Goal: Information Seeking & Learning: Learn about a topic

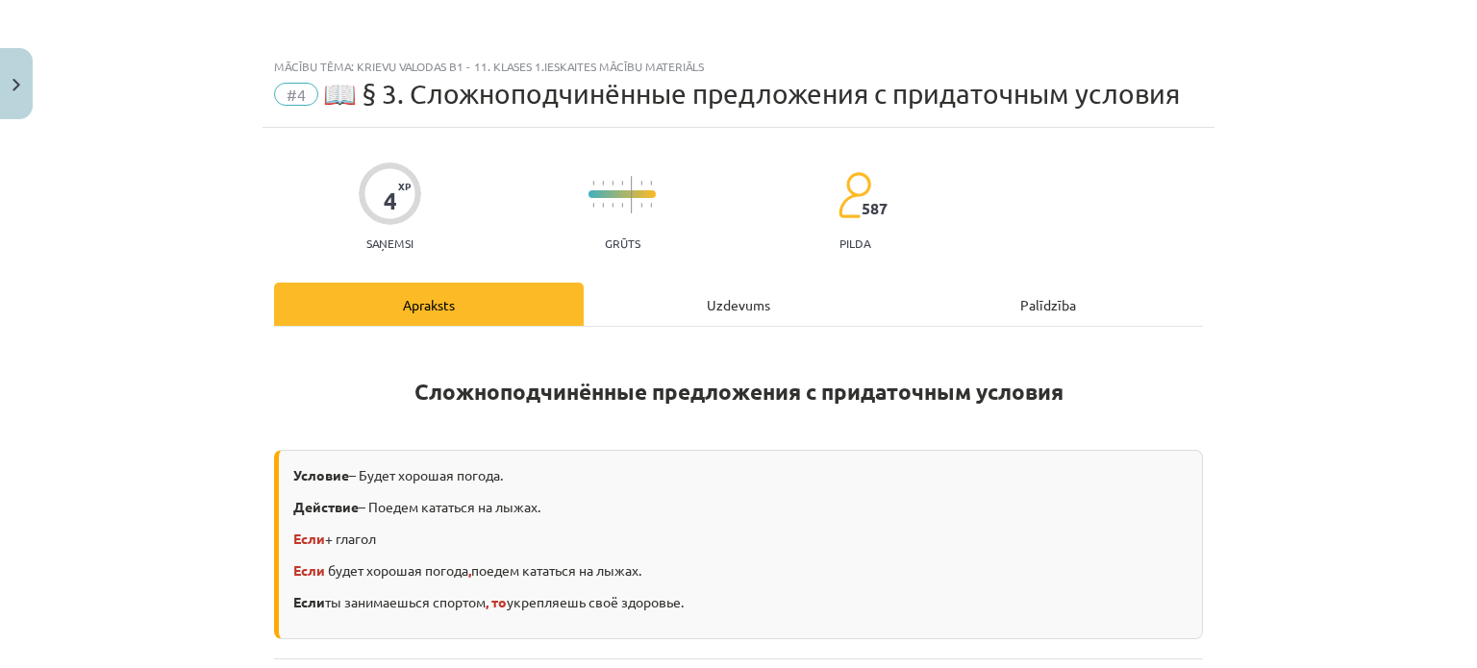
scroll to position [577, 0]
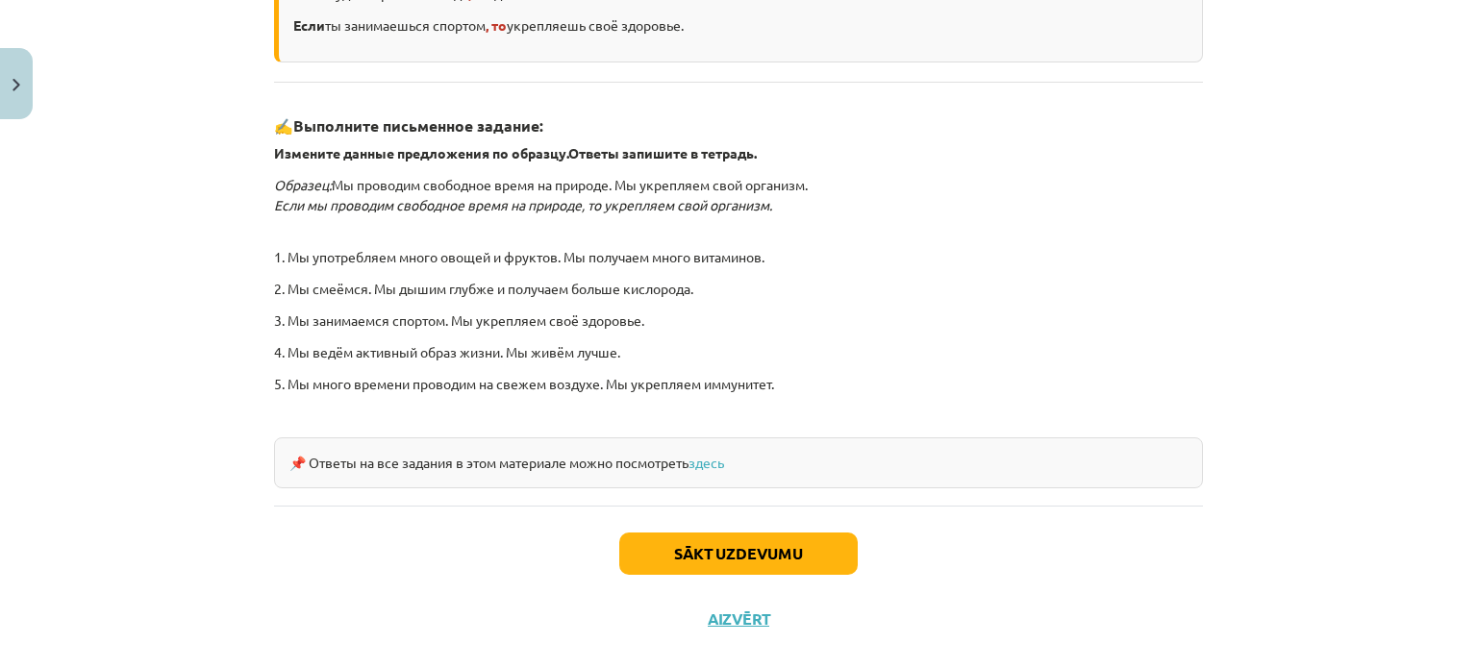
click at [714, 469] on div "📌 Ответы на все задания в этом материале можно посмотреть здесь" at bounding box center [738, 463] width 929 height 51
click at [719, 458] on link "здесь" at bounding box center [706, 462] width 36 height 17
click at [777, 545] on button "Sākt uzdevumu" at bounding box center [738, 554] width 238 height 42
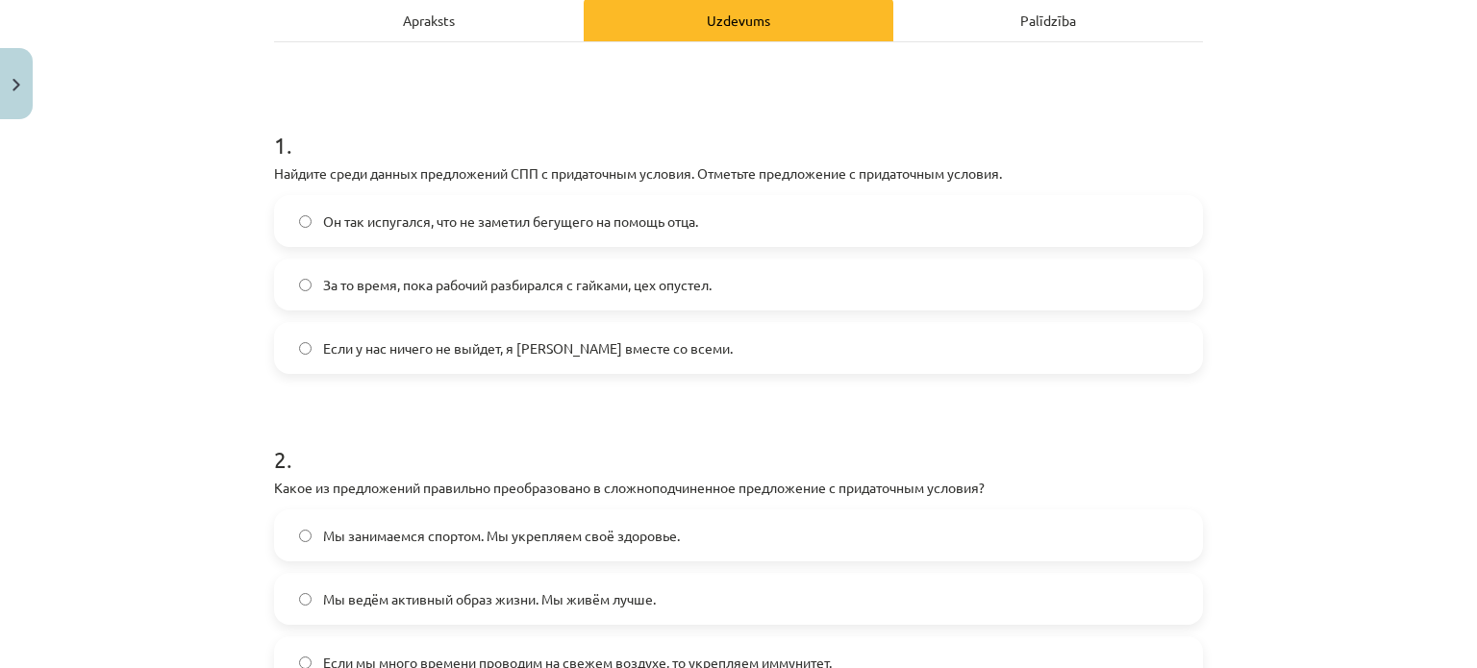
scroll to position [238, 0]
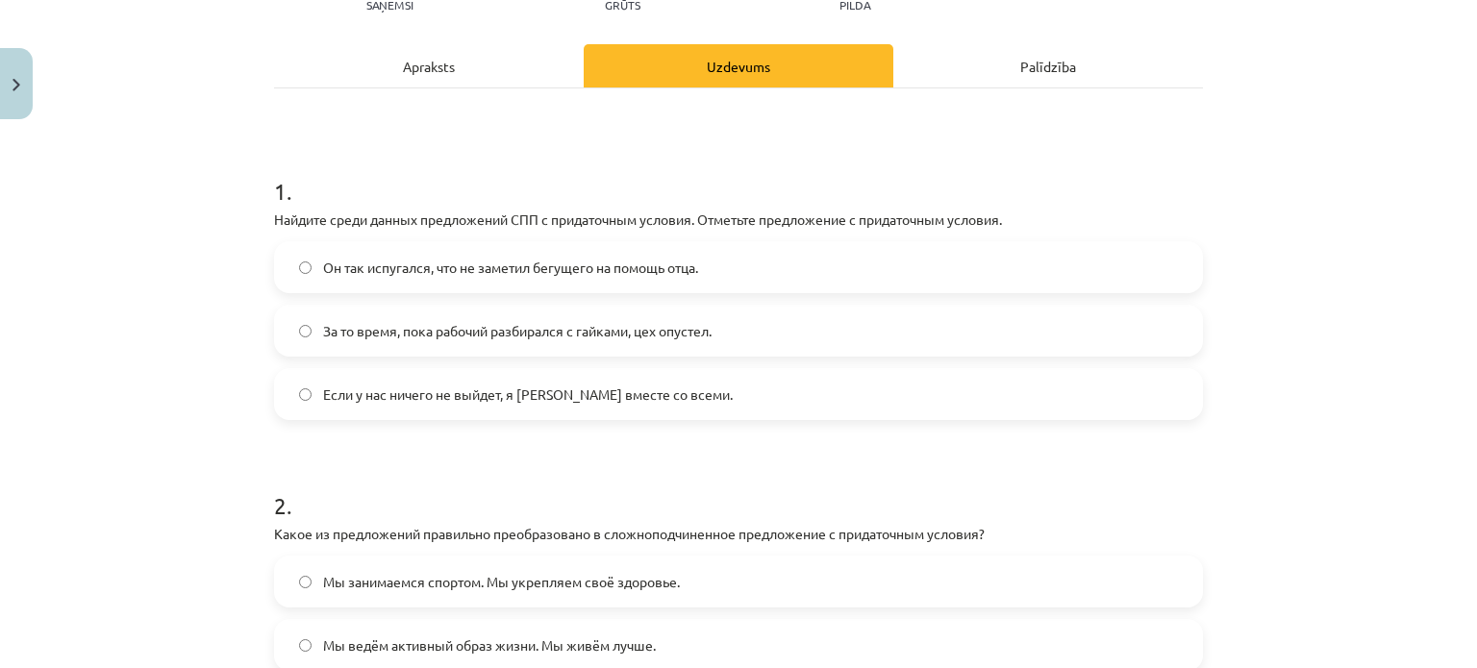
click at [299, 386] on label "Если у нас ничего не выйдет, я уеду вместе со всеми." at bounding box center [738, 394] width 925 height 48
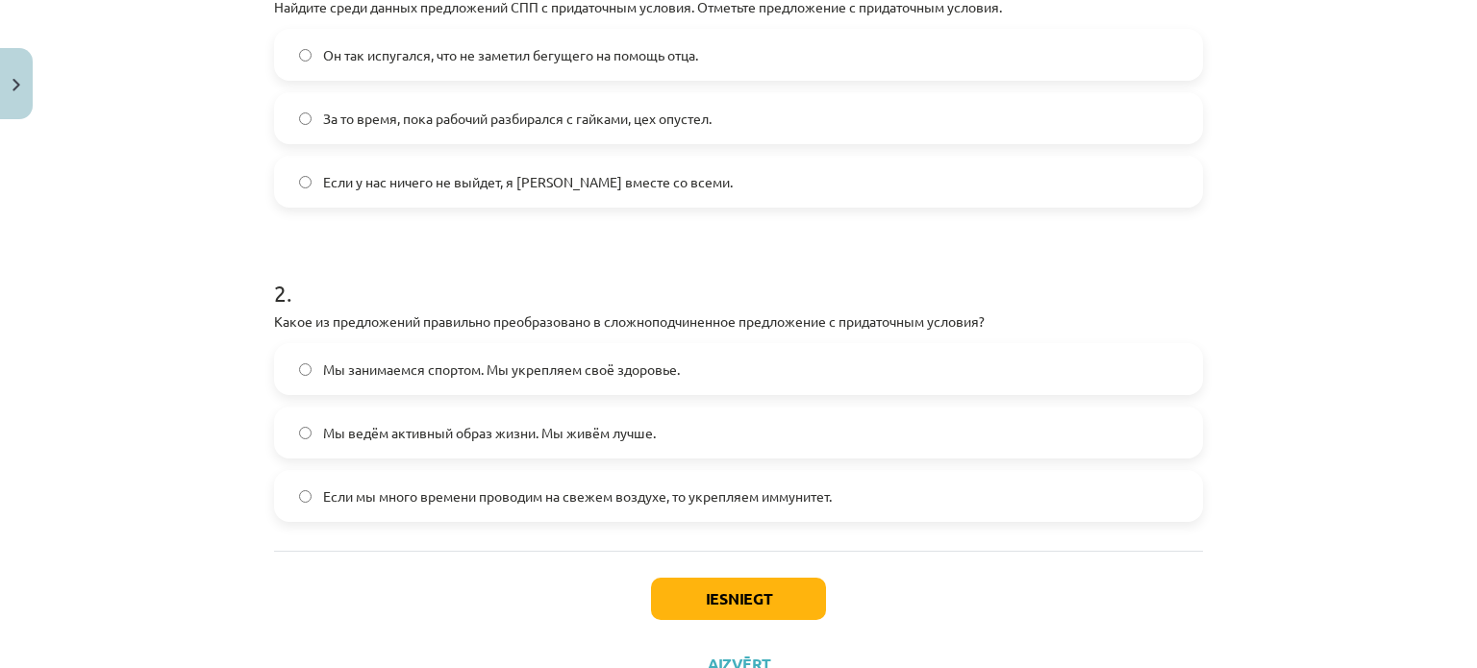
scroll to position [527, 0]
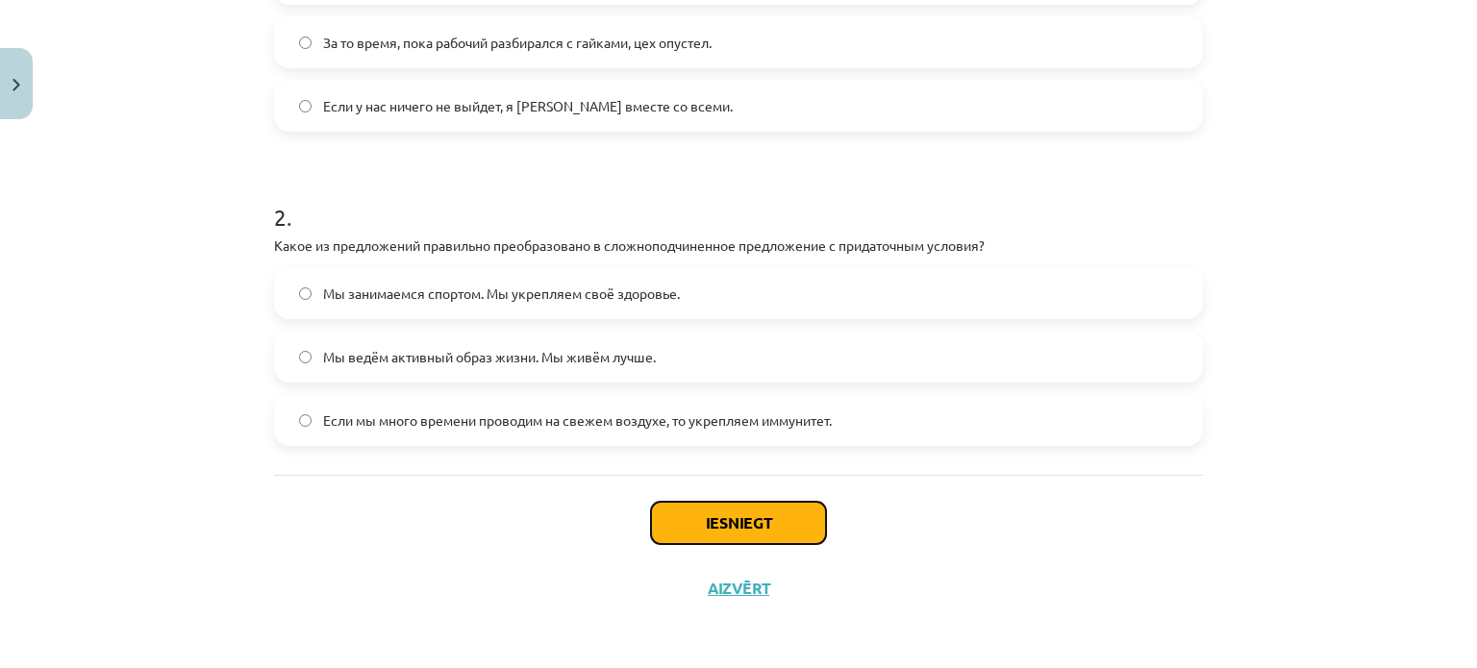
click at [792, 532] on button "Iesniegt" at bounding box center [738, 523] width 175 height 42
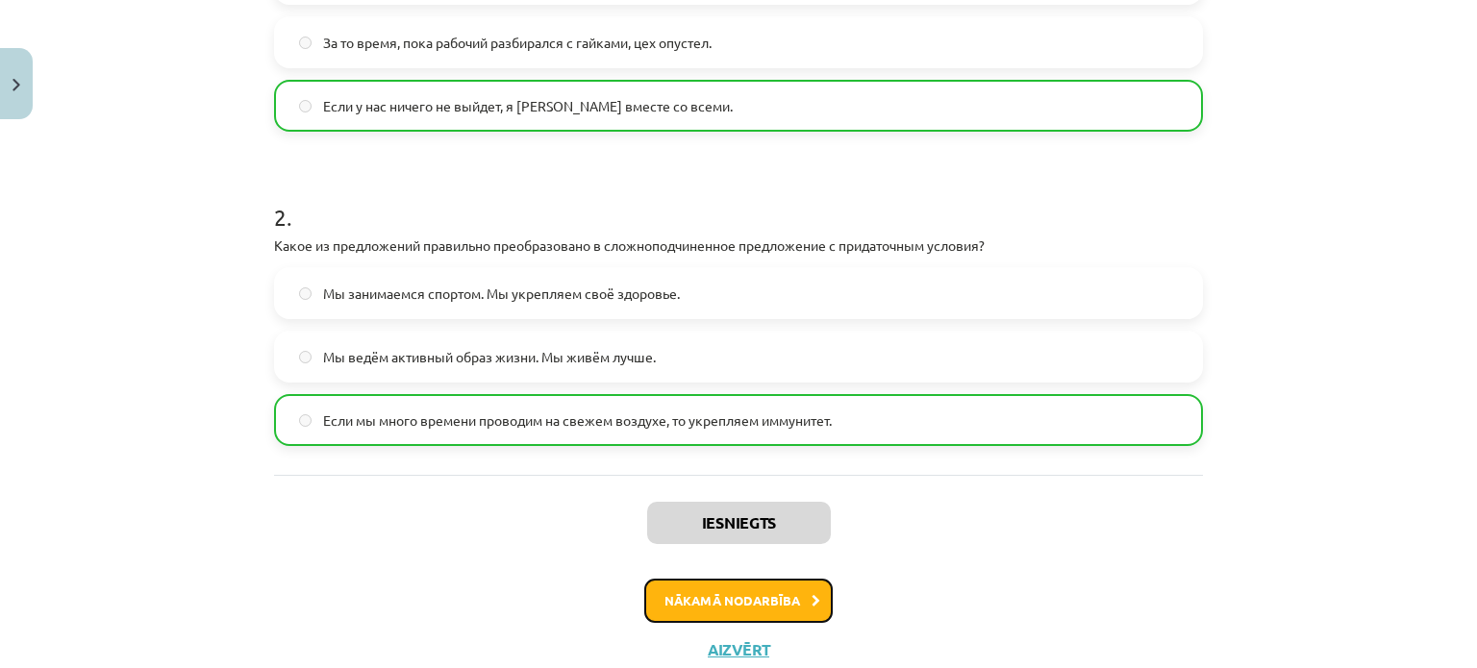
click at [812, 602] on icon at bounding box center [816, 601] width 9 height 13
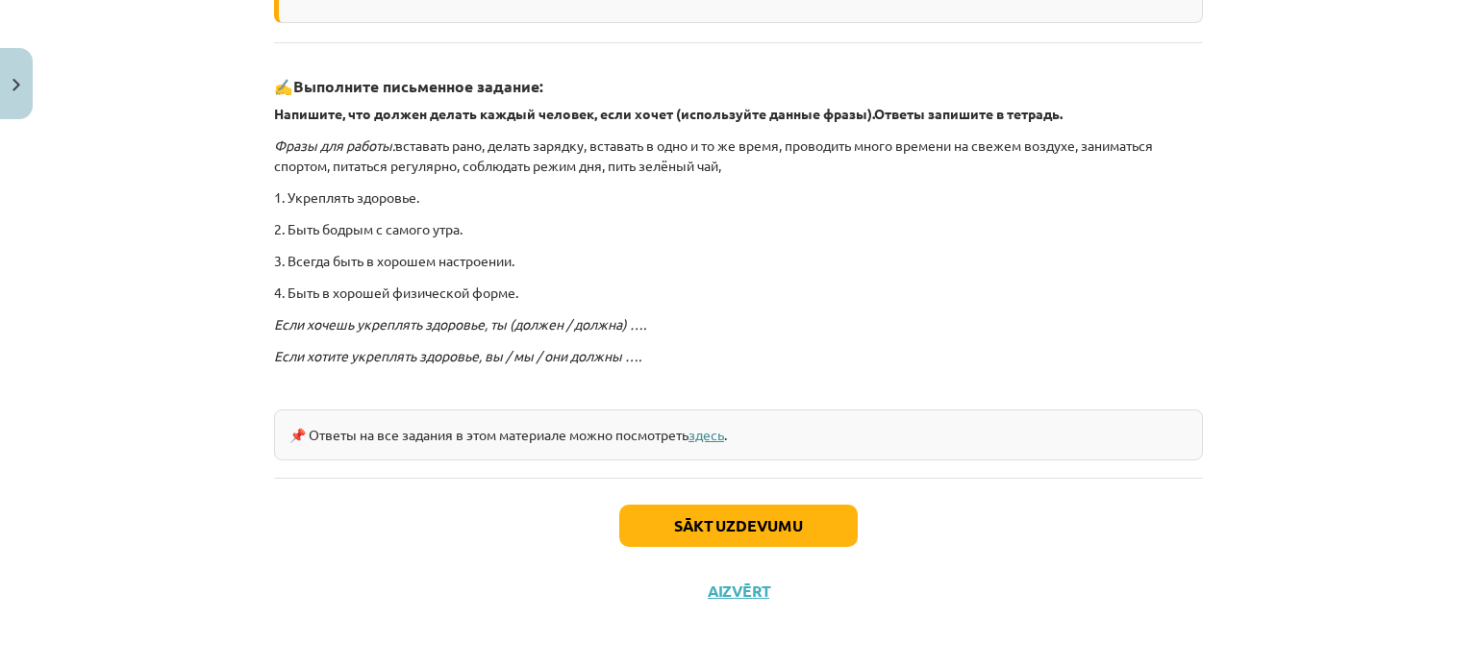
click at [722, 426] on link "здесь" at bounding box center [706, 434] width 36 height 17
click at [820, 538] on button "Sākt uzdevumu" at bounding box center [738, 526] width 238 height 42
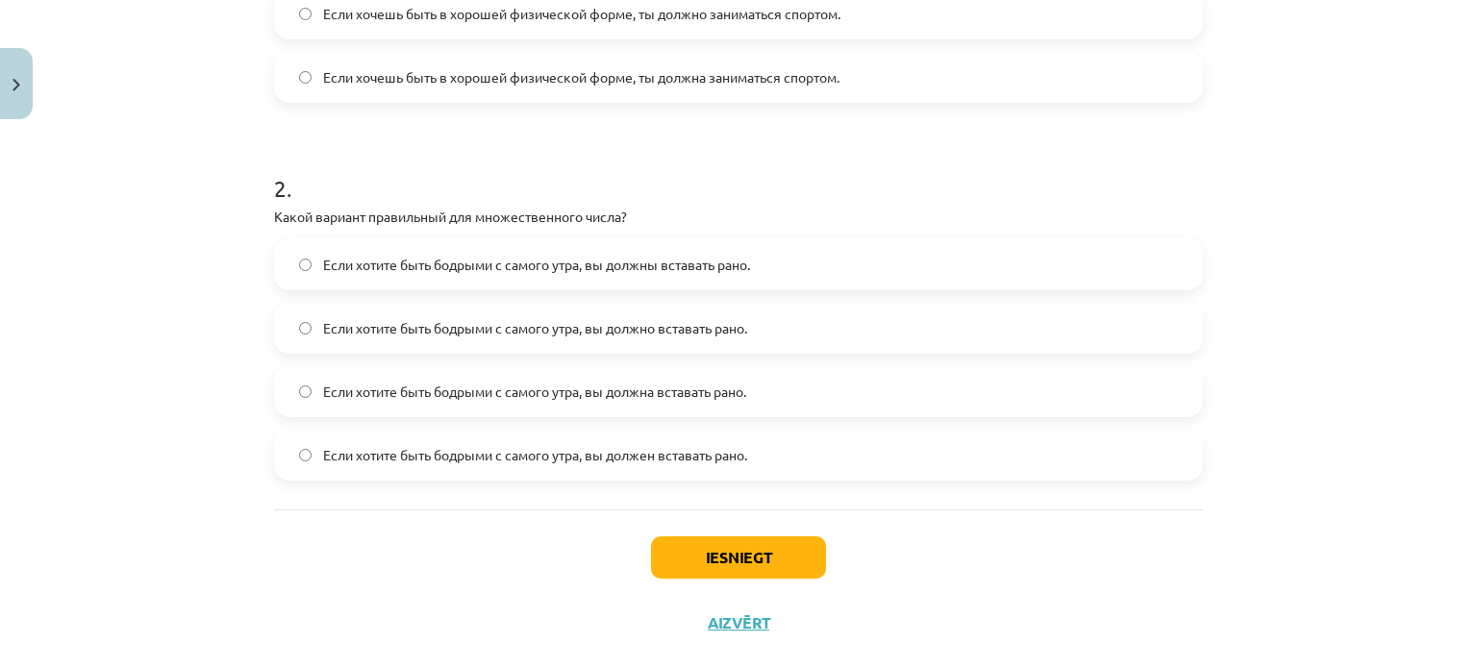
scroll to position [654, 0]
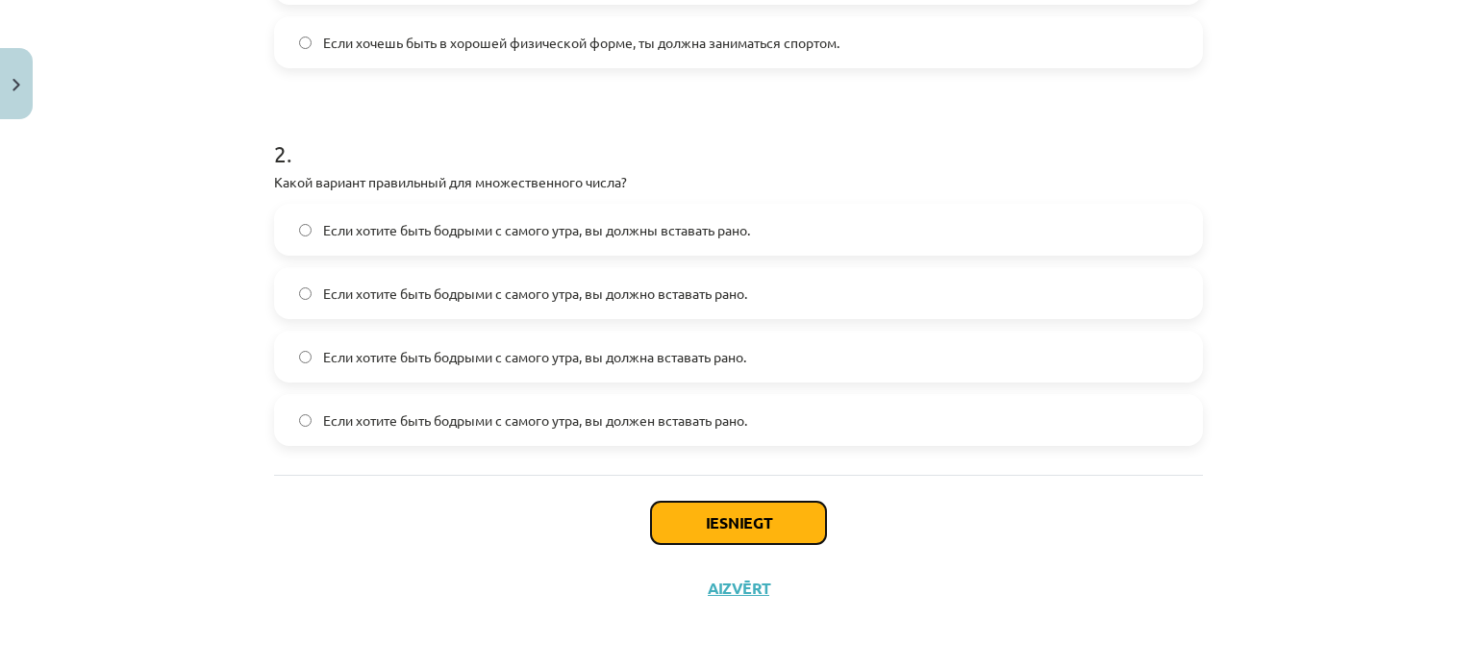
click at [747, 508] on button "Iesniegt" at bounding box center [738, 523] width 175 height 42
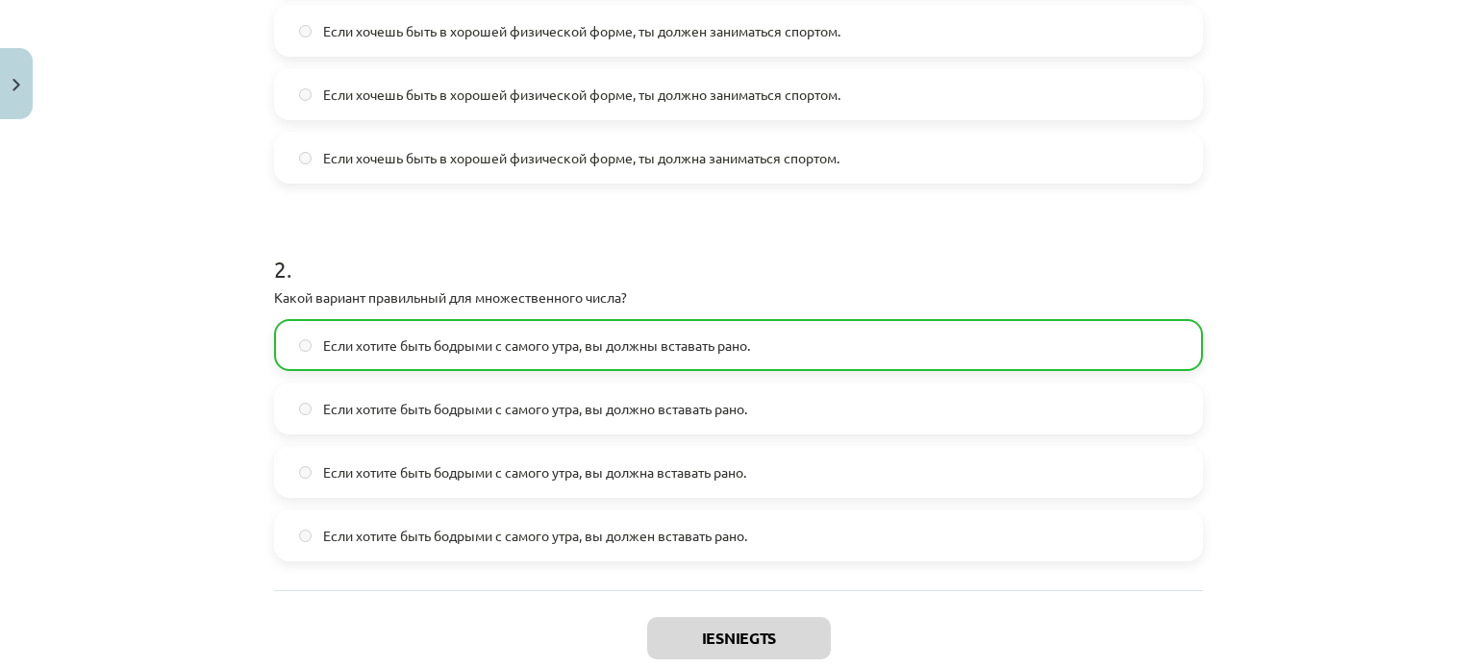
scroll to position [714, 0]
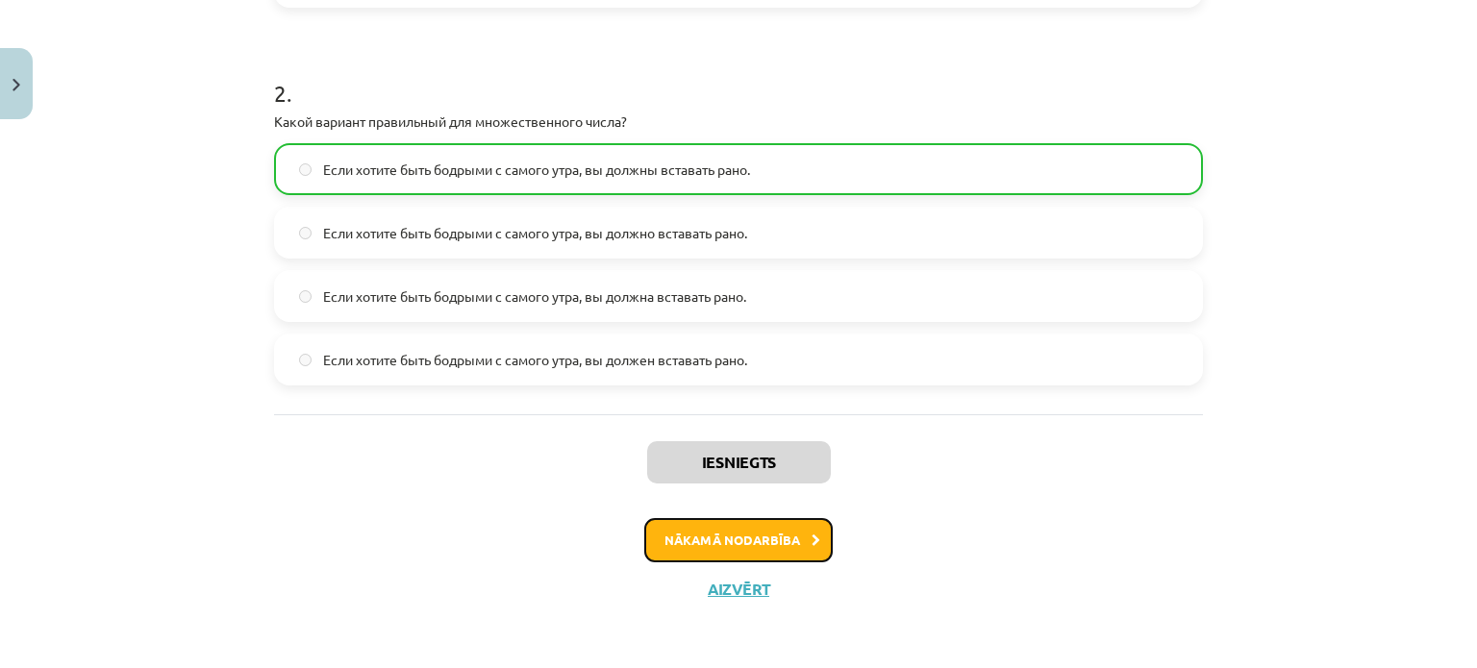
click at [790, 527] on button "Nākamā nodarbība" at bounding box center [738, 540] width 188 height 44
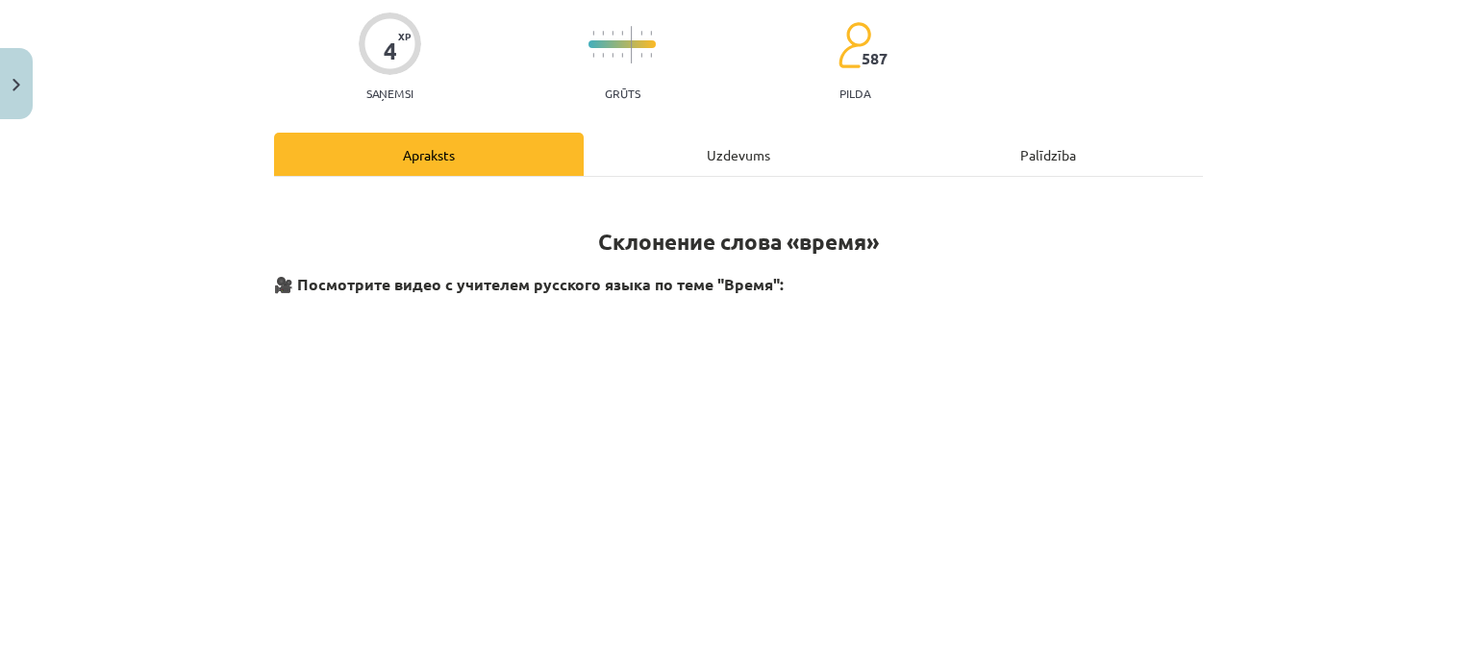
scroll to position [0, 0]
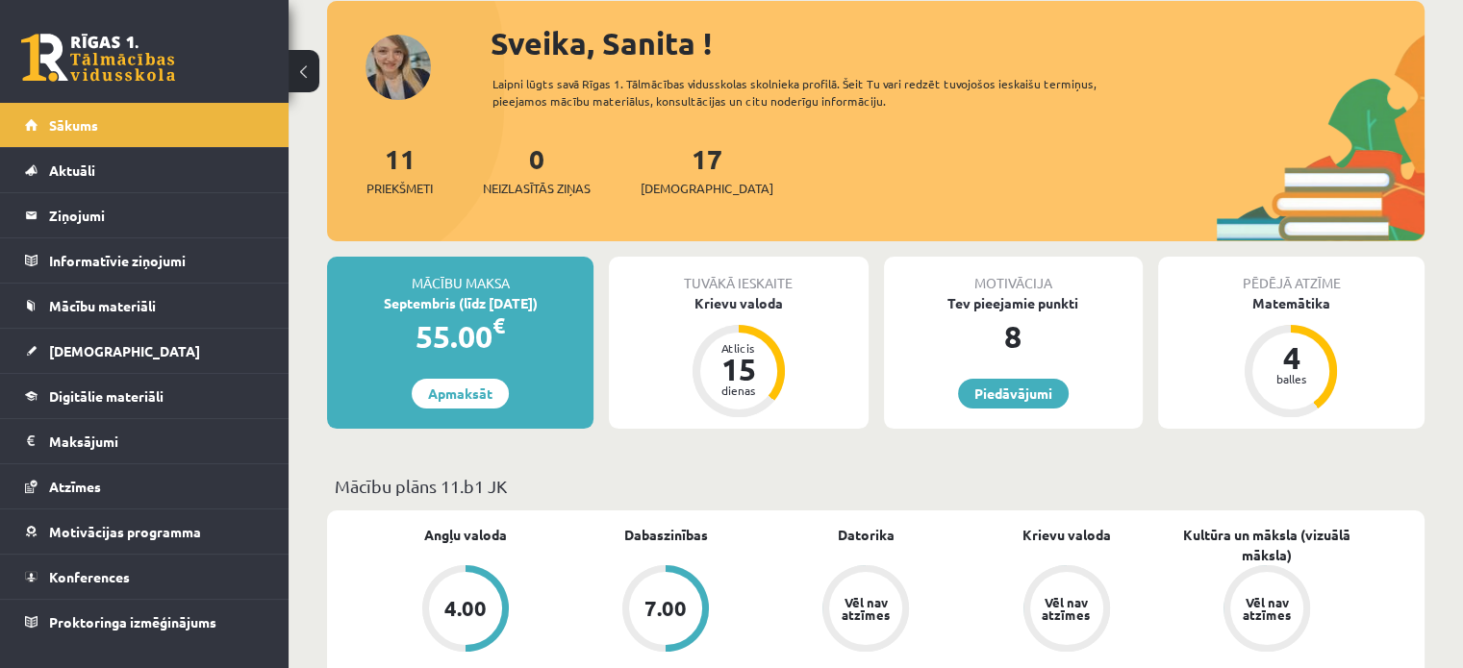
scroll to position [385, 0]
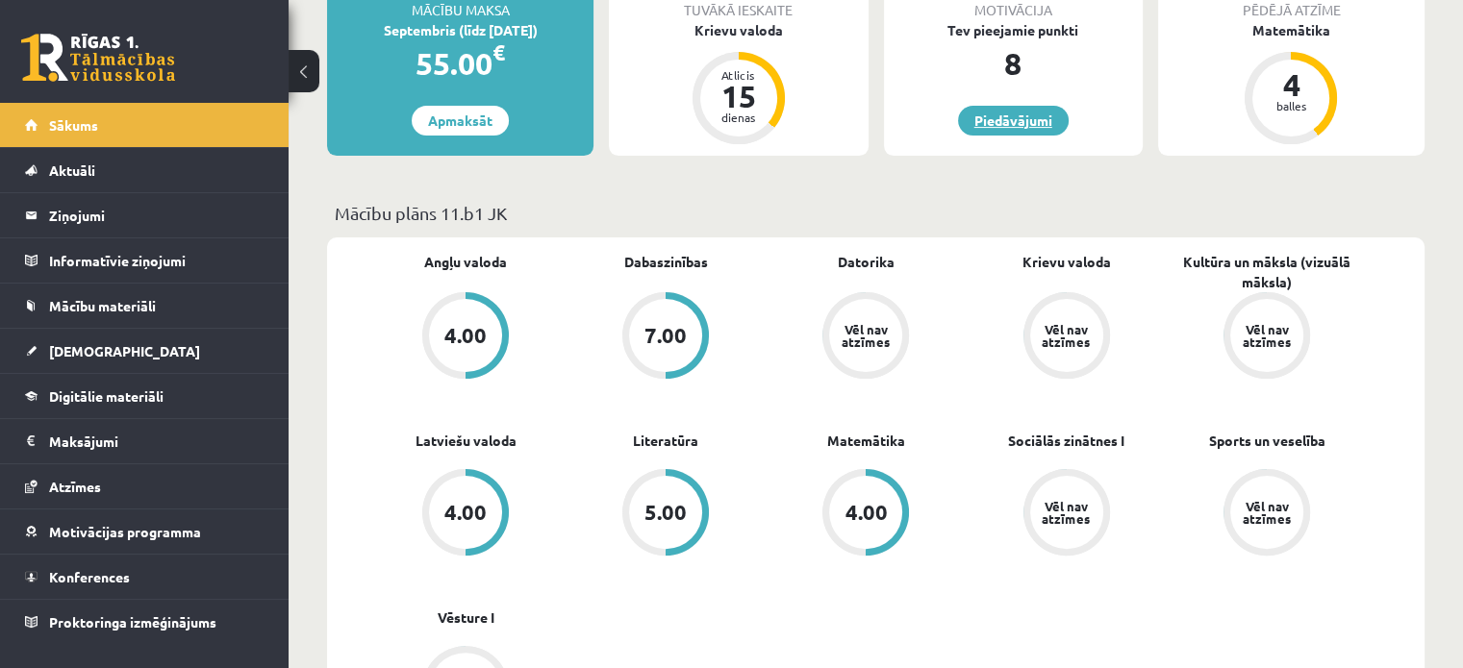
click at [1054, 121] on link "Piedāvājumi" at bounding box center [1013, 121] width 111 height 30
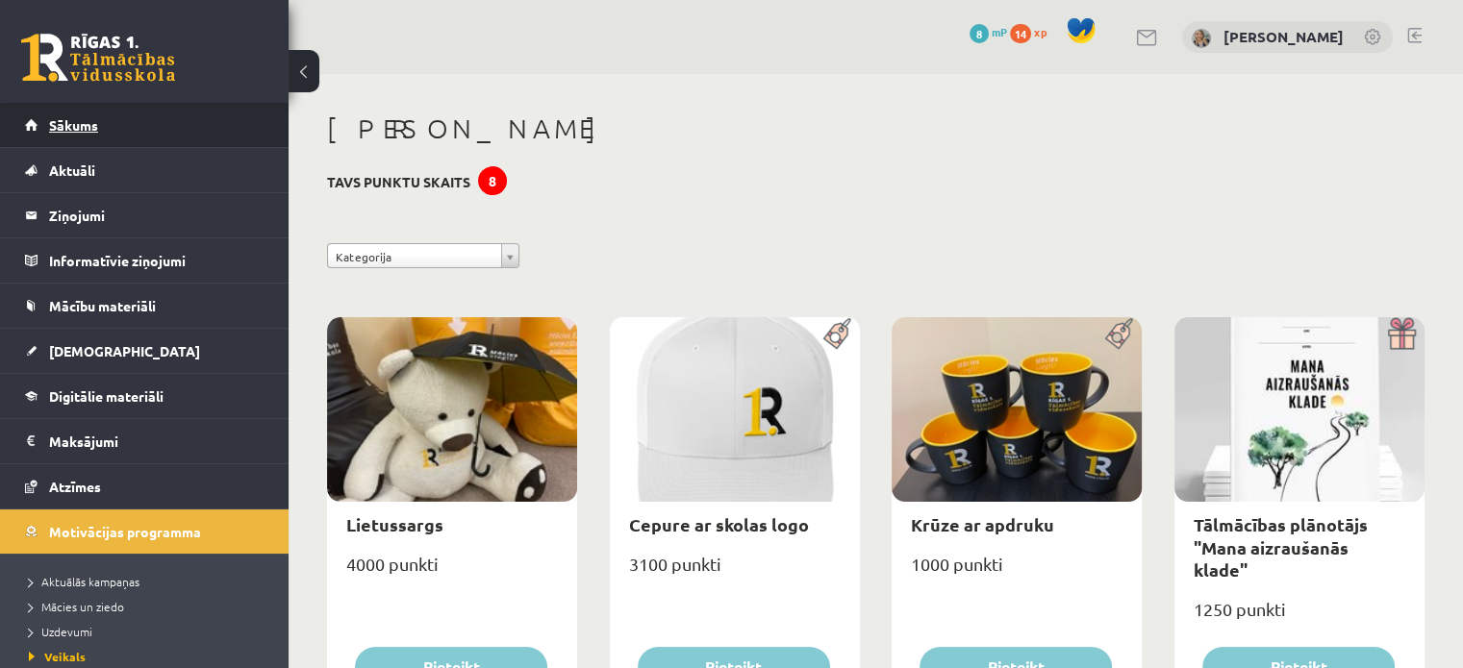
click at [99, 130] on link "Sākums" at bounding box center [144, 125] width 239 height 44
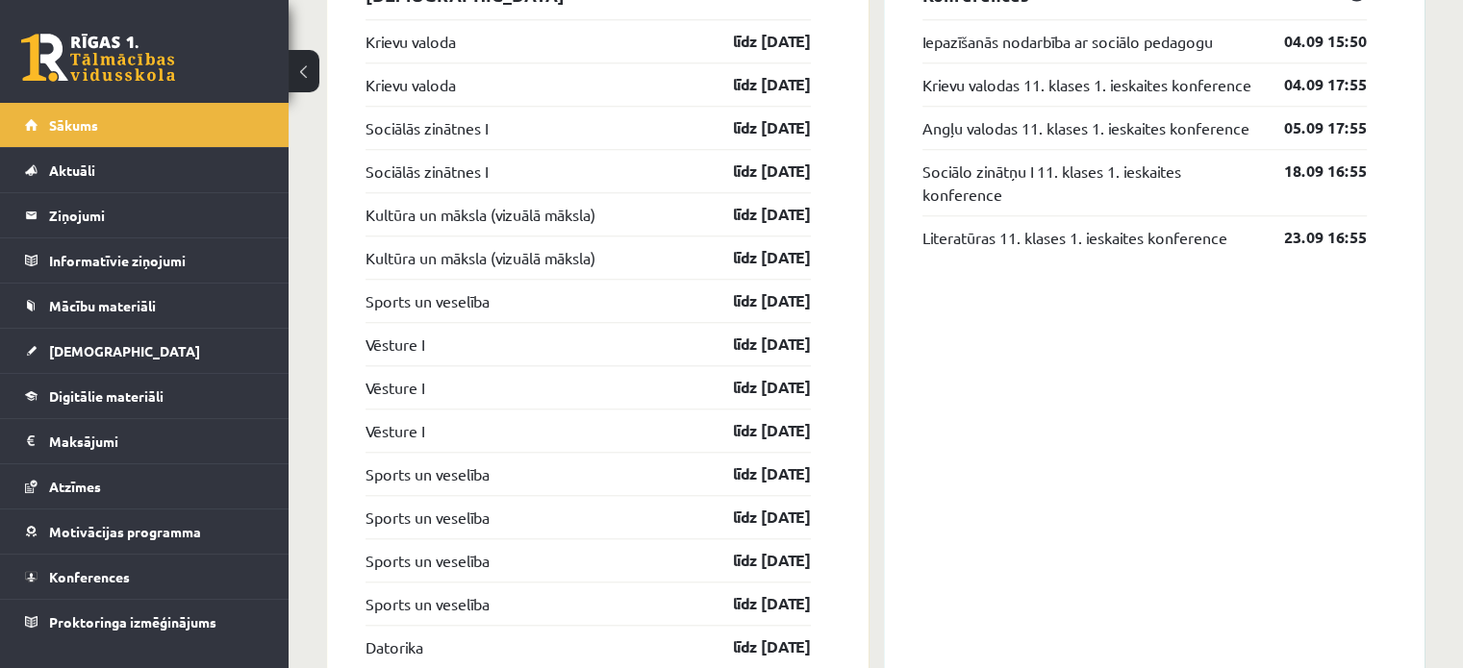
scroll to position [1712, 0]
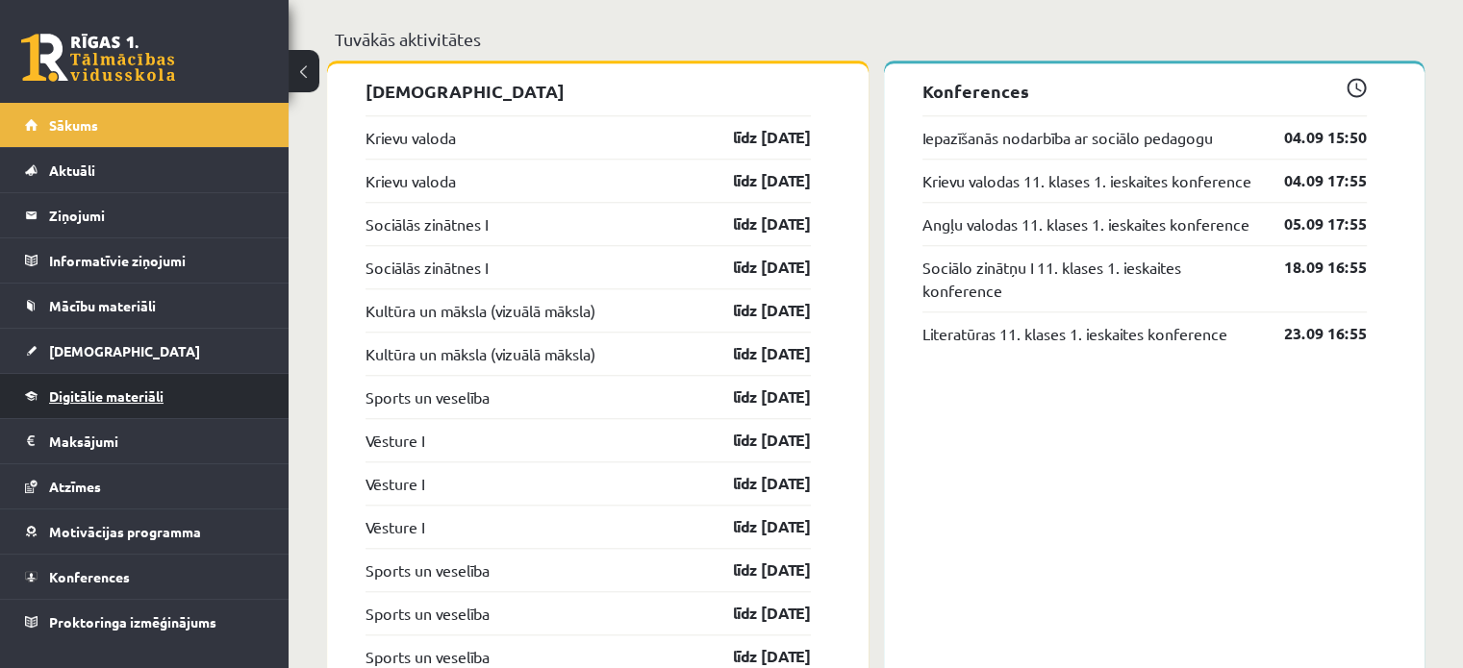
click at [150, 397] on span "Digitālie materiāli" at bounding box center [106, 396] width 114 height 17
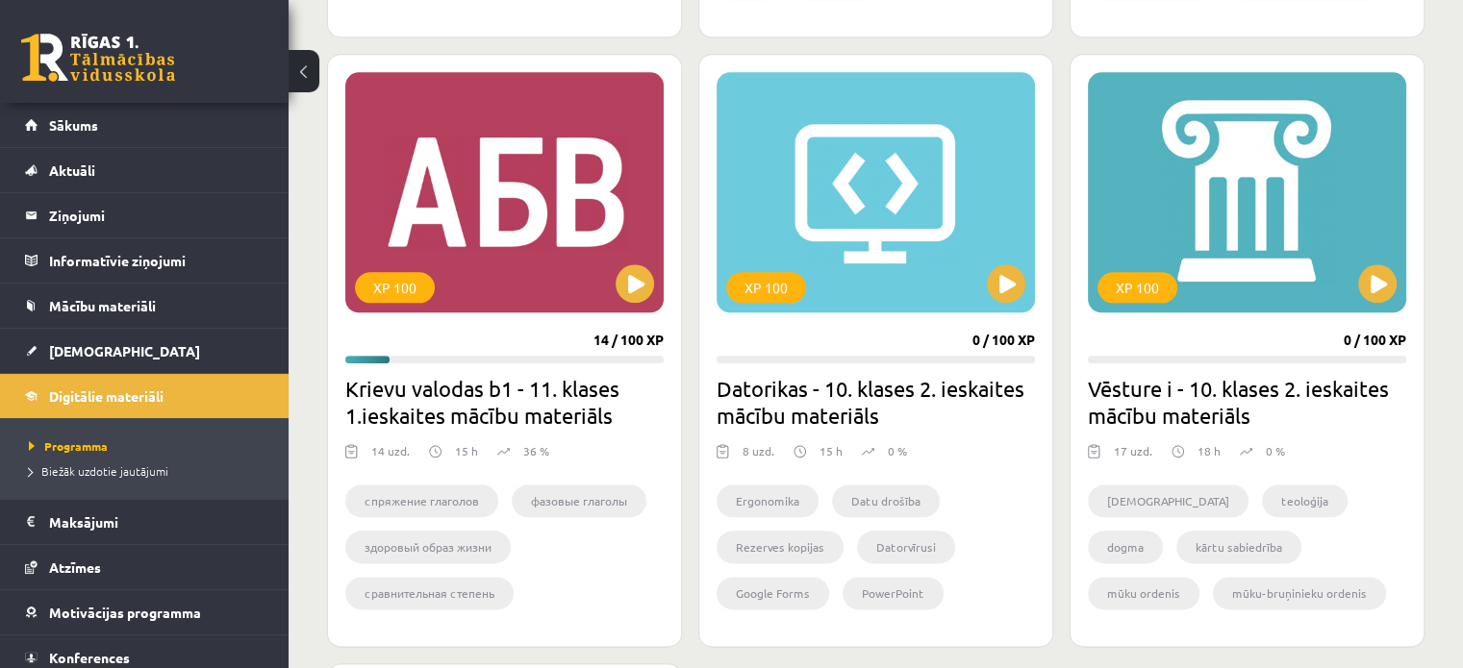
scroll to position [2192, 0]
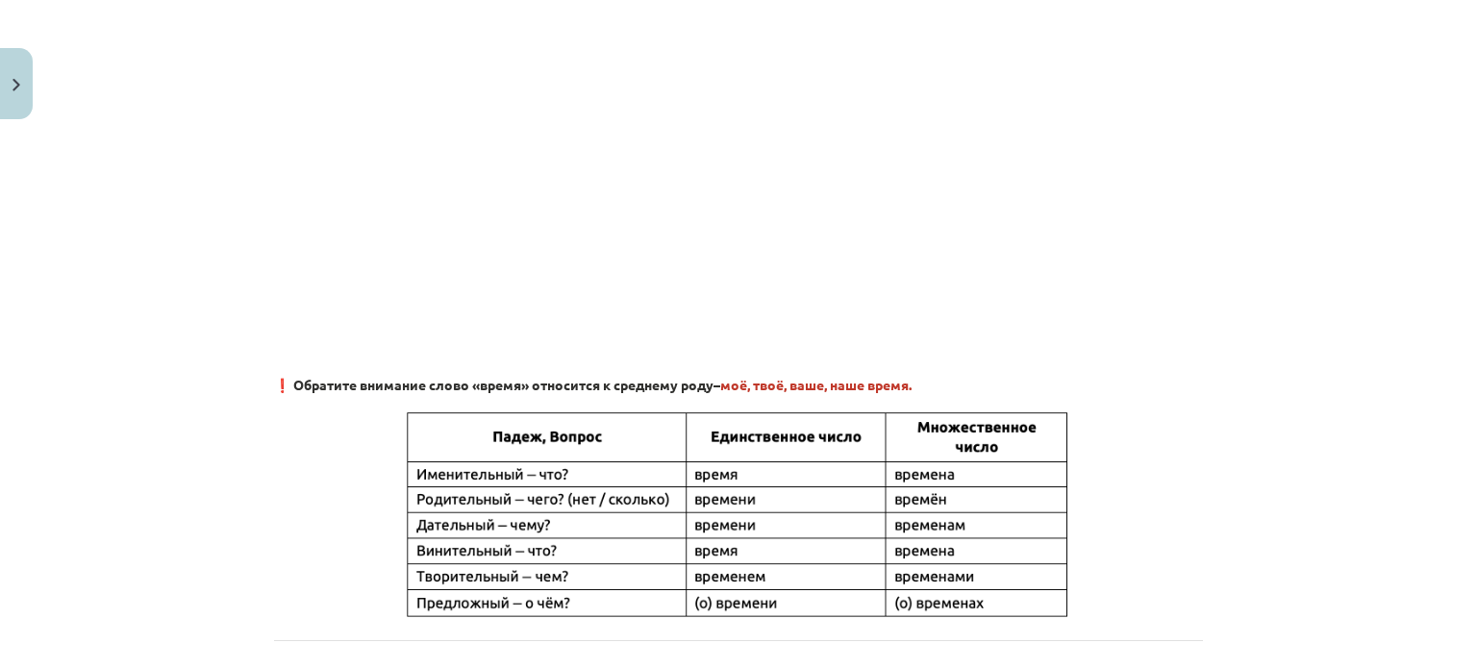
scroll to position [481, 0]
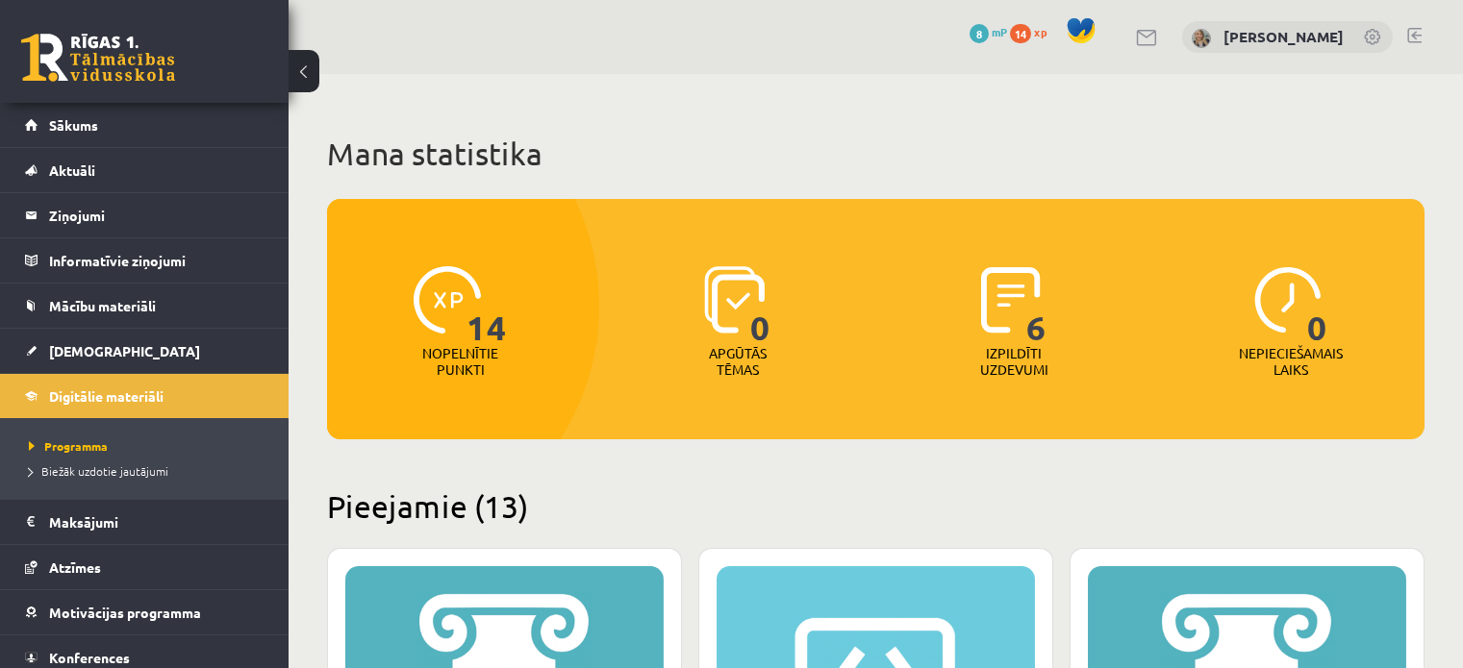
scroll to position [2192, 0]
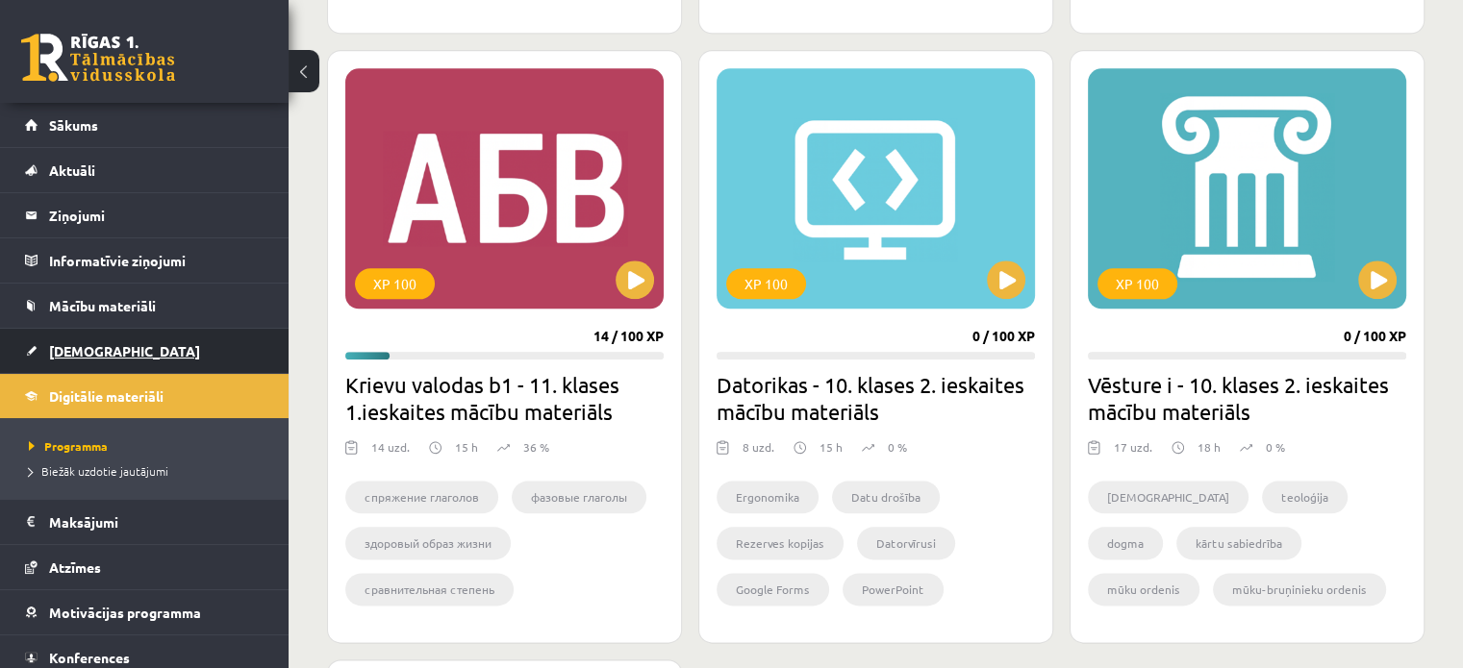
click at [154, 360] on link "[DEMOGRAPHIC_DATA]" at bounding box center [144, 351] width 239 height 44
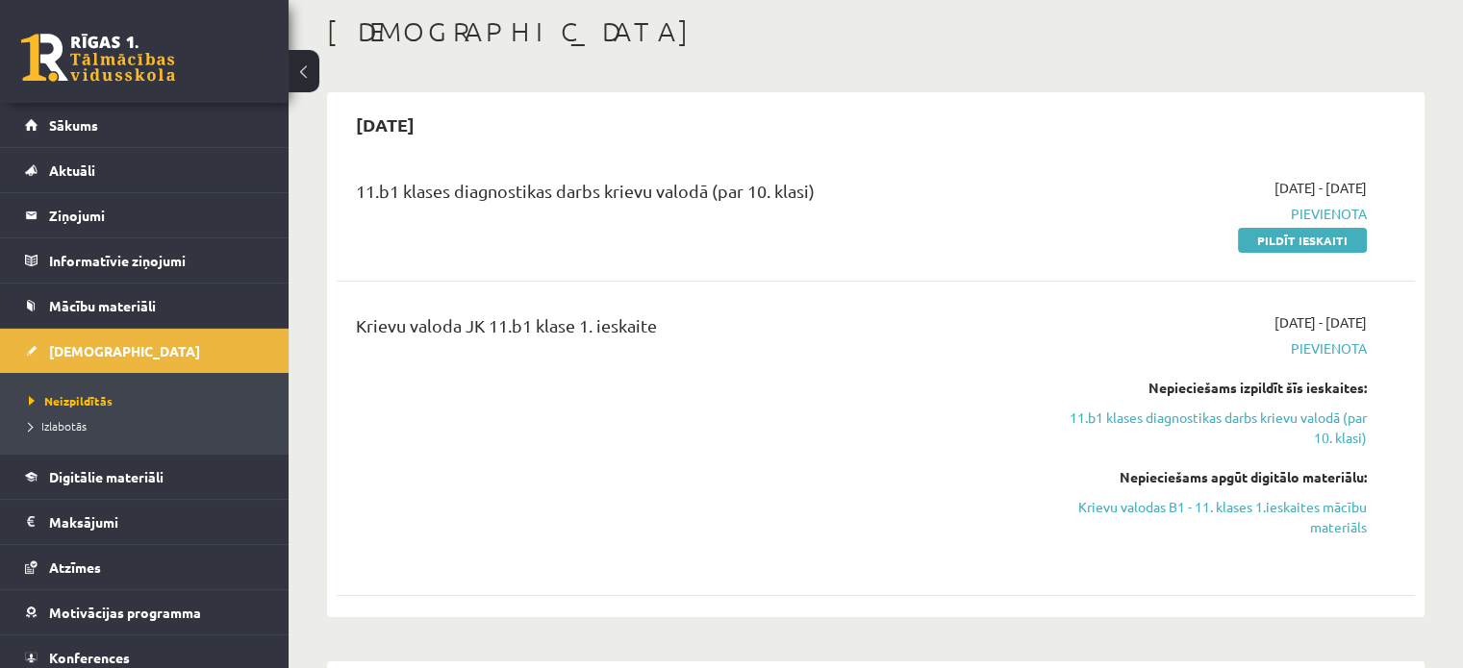
scroll to position [96, 0]
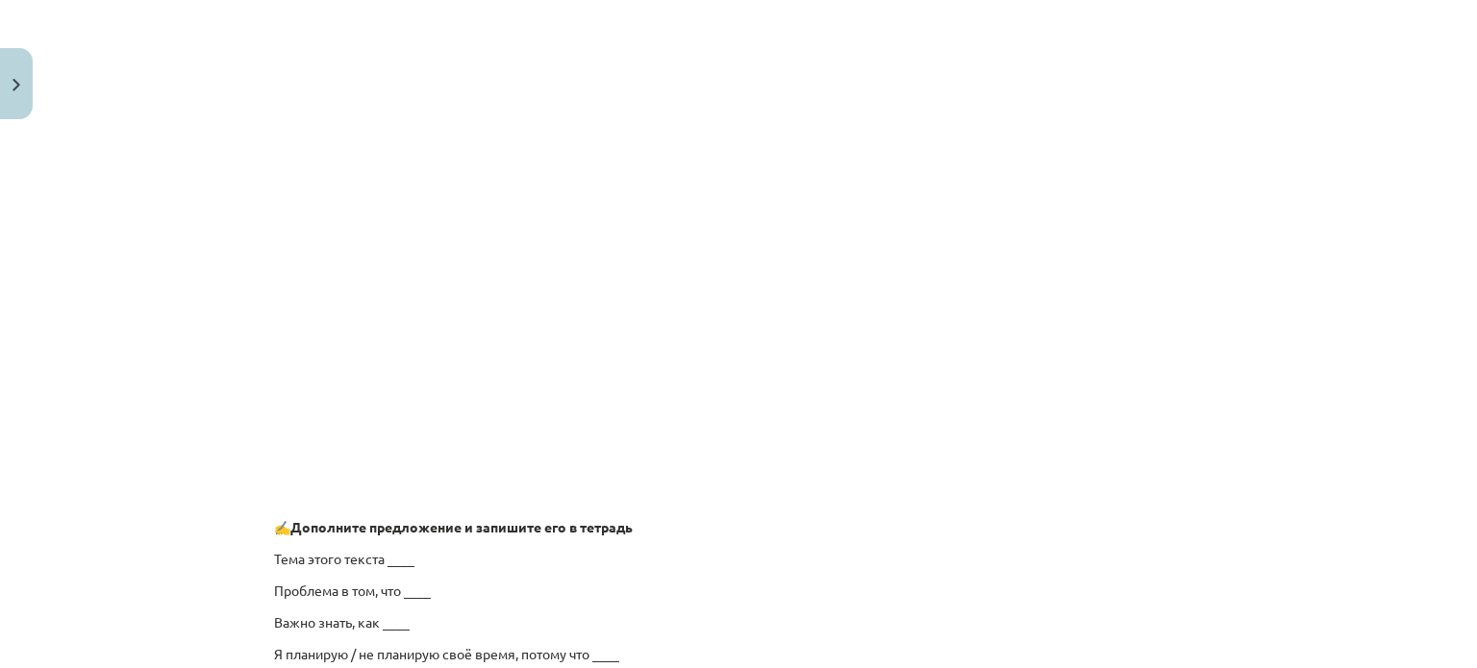
scroll to position [1154, 0]
